Goal: Task Accomplishment & Management: Complete application form

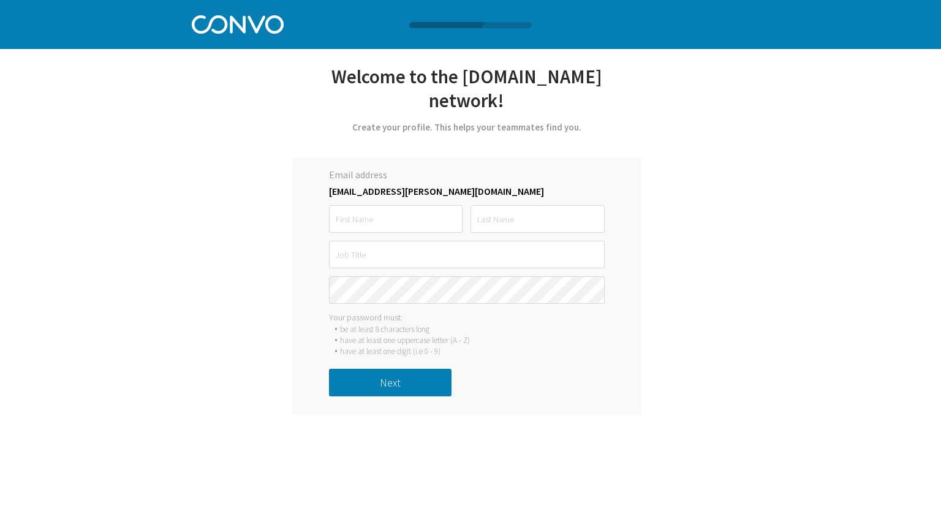
click at [437, 190] on label "[EMAIL_ADDRESS][PERSON_NAME][DOMAIN_NAME]" at bounding box center [467, 191] width 276 height 12
click at [424, 208] on input "text" at bounding box center [396, 219] width 134 height 28
type input "Kib"
type input "[PERSON_NAME]"
click at [390, 257] on input "text" at bounding box center [467, 255] width 276 height 28
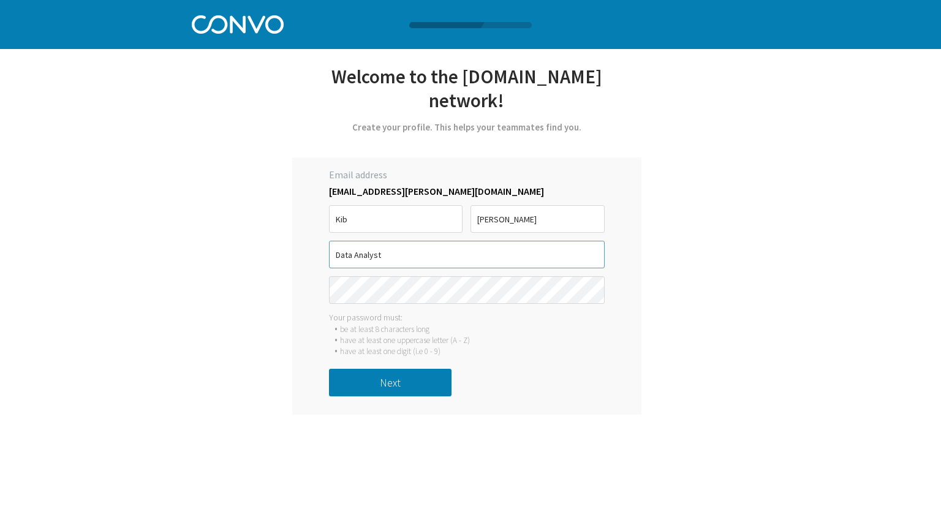
type input "Data Analyst"
click at [248, 361] on div "Let’s get started with [PERSON_NAME] *Only registered personal email address an…" at bounding box center [467, 239] width 482 height 350
click at [412, 386] on button "Next" at bounding box center [390, 383] width 123 height 28
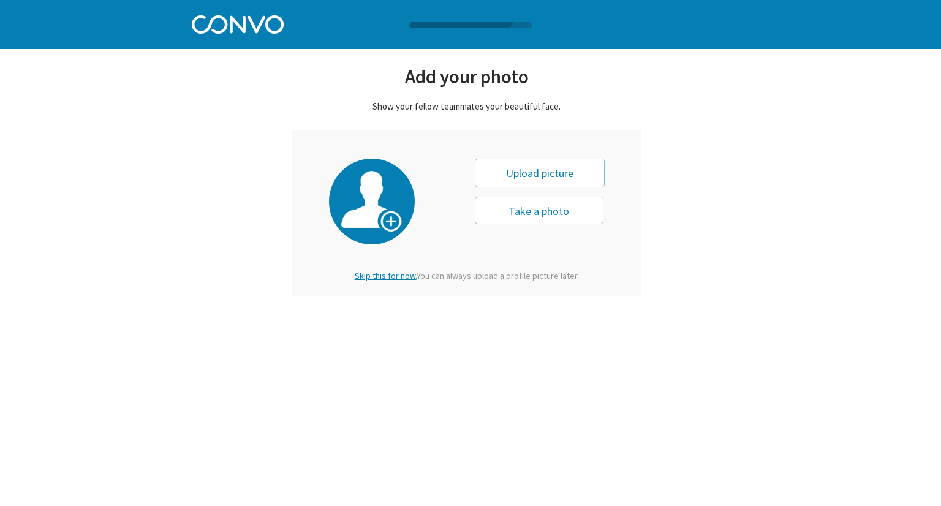
click at [556, 172] on div "Upload picture" at bounding box center [540, 173] width 130 height 29
click at [396, 277] on span "Skip this for now." at bounding box center [386, 275] width 62 height 11
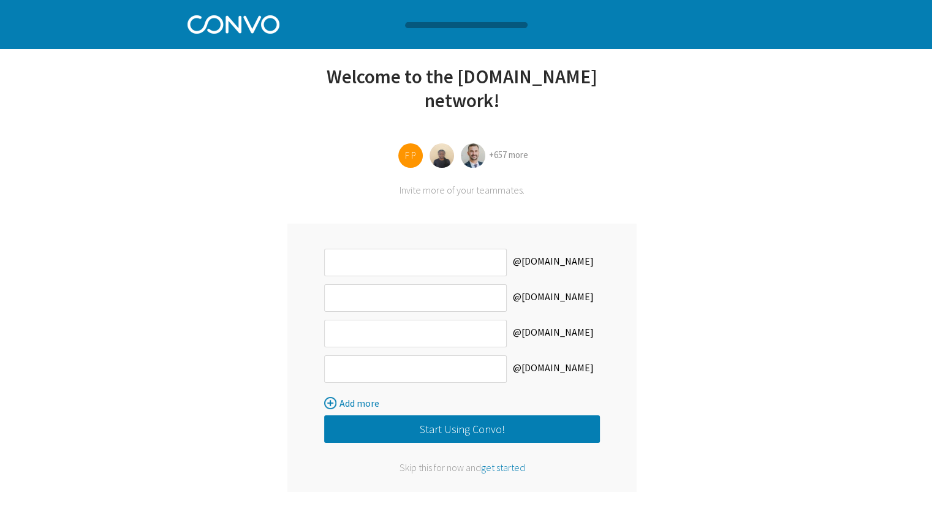
click at [497, 467] on span "get started" at bounding box center [503, 467] width 44 height 12
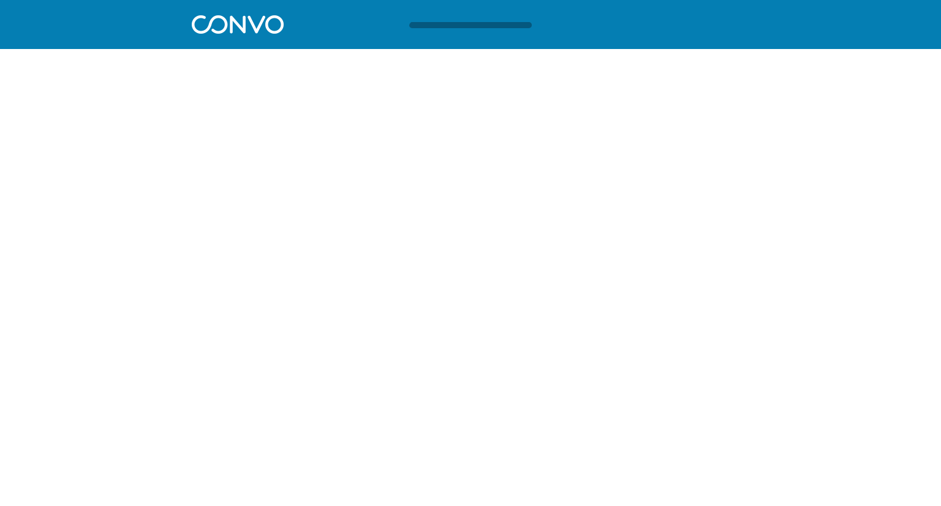
click at [428, 26] on div at bounding box center [480, 25] width 146 height 6
click at [306, 59] on html "Log in Pricing Security Apps Contact Sales Careers 1 1 1 Let’s get started with…" at bounding box center [470, 29] width 941 height 59
